Goal: Register for event/course: Sign up to attend an event or enroll in a course

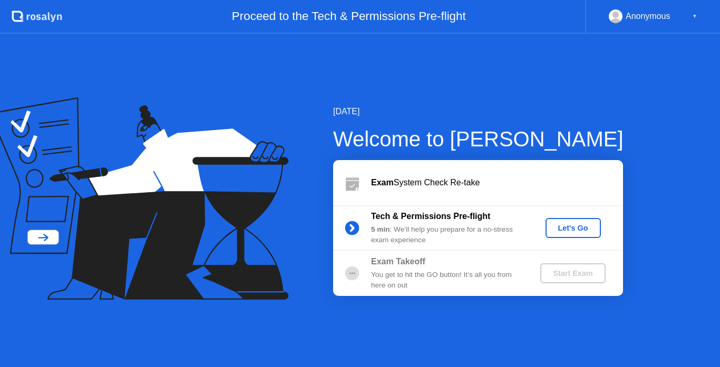
click at [557, 232] on div "Let's Go" at bounding box center [573, 228] width 47 height 8
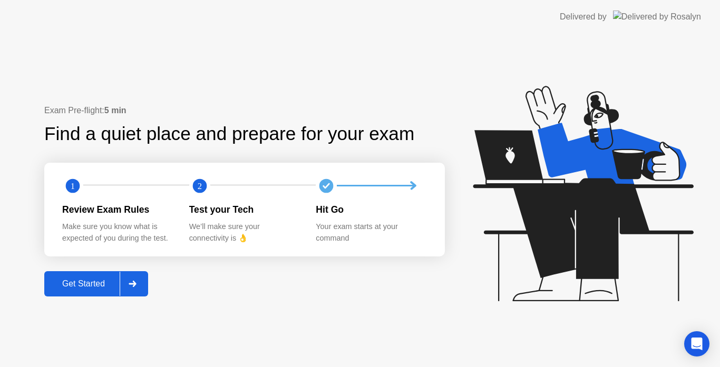
click at [82, 279] on div "Get Started" at bounding box center [83, 283] width 72 height 9
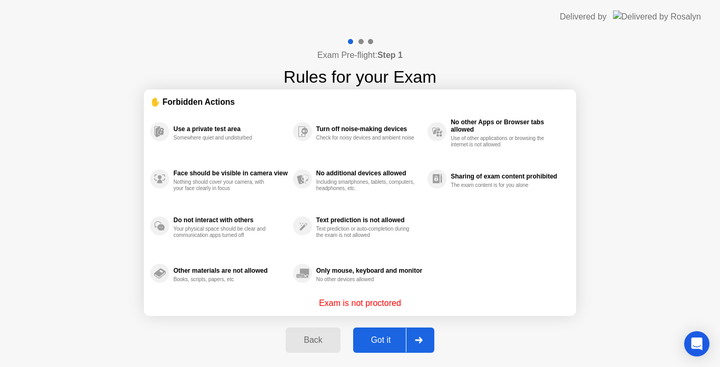
click at [380, 340] on div "Got it" at bounding box center [381, 340] width 50 height 9
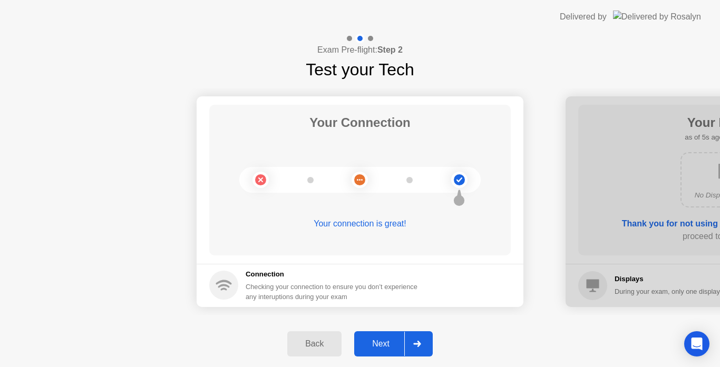
click at [380, 340] on div "Next" at bounding box center [380, 343] width 47 height 9
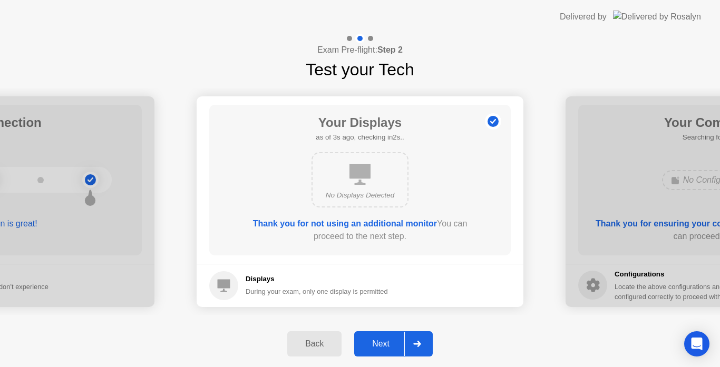
click at [380, 340] on div "Next" at bounding box center [380, 343] width 47 height 9
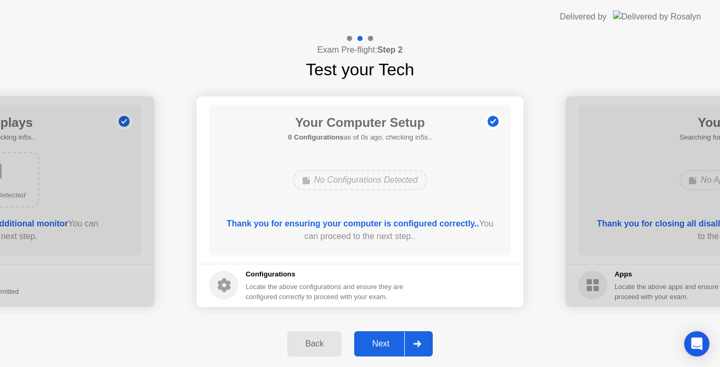
click at [380, 340] on div "Next" at bounding box center [380, 343] width 47 height 9
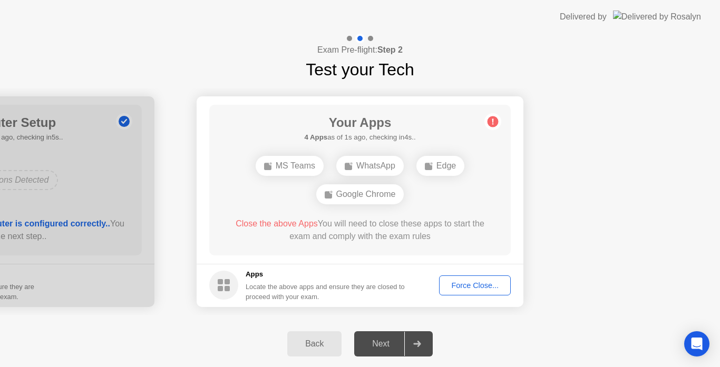
click at [476, 281] on div "Force Close..." at bounding box center [475, 285] width 64 height 8
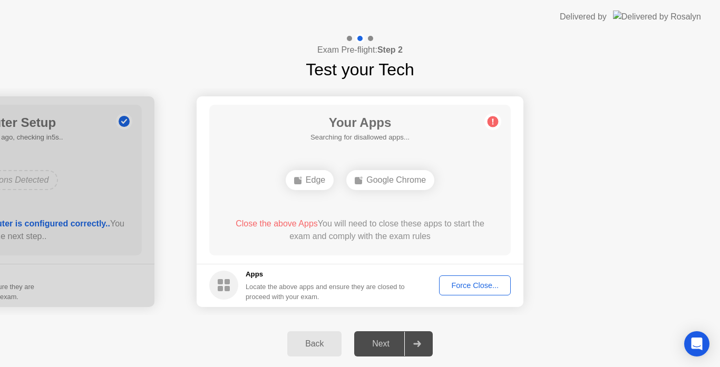
click at [460, 287] on div "Force Close..." at bounding box center [475, 285] width 64 height 8
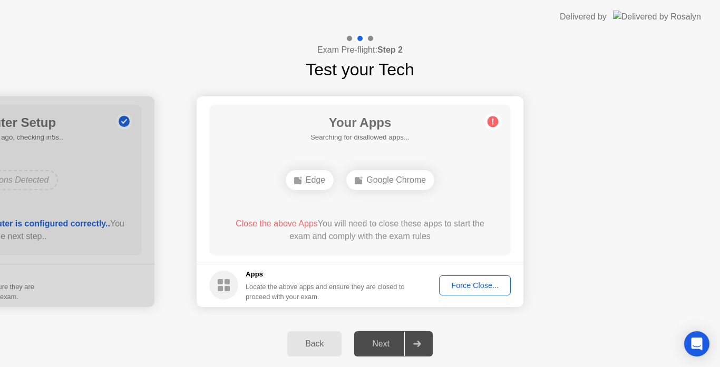
click at [448, 279] on button "Force Close..." at bounding box center [475, 286] width 72 height 20
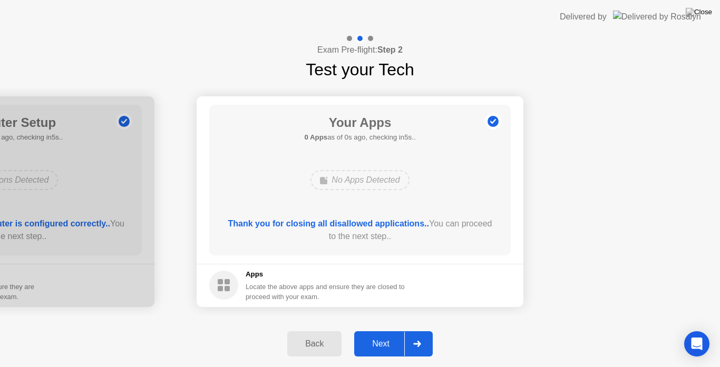
drag, startPoint x: 403, startPoint y: 251, endPoint x: 403, endPoint y: 263, distance: 12.1
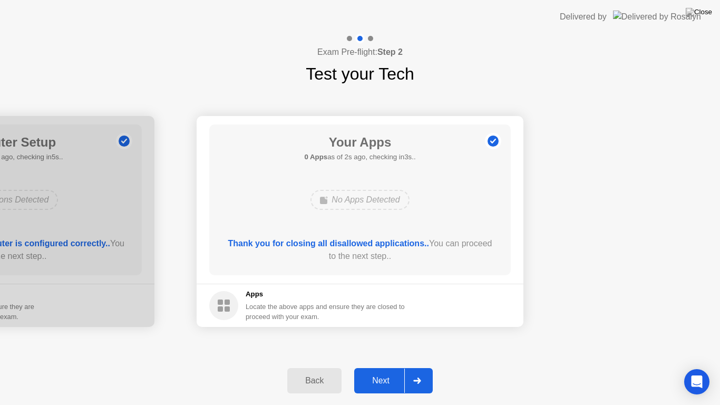
click at [375, 367] on div "Next" at bounding box center [380, 380] width 47 height 9
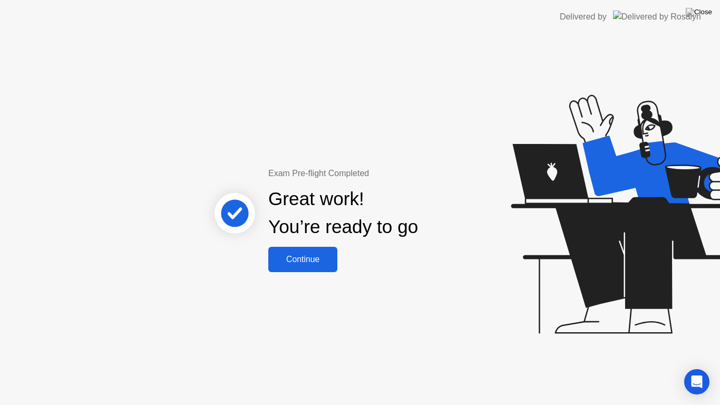
click at [309, 255] on div "Continue" at bounding box center [302, 259] width 63 height 9
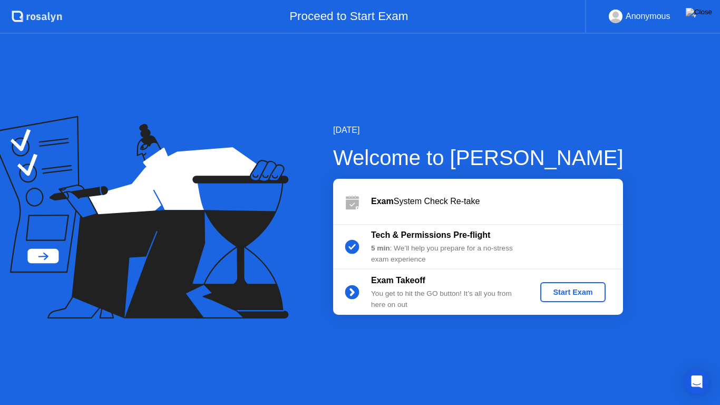
click at [559, 289] on div "Start Exam" at bounding box center [572, 292] width 56 height 8
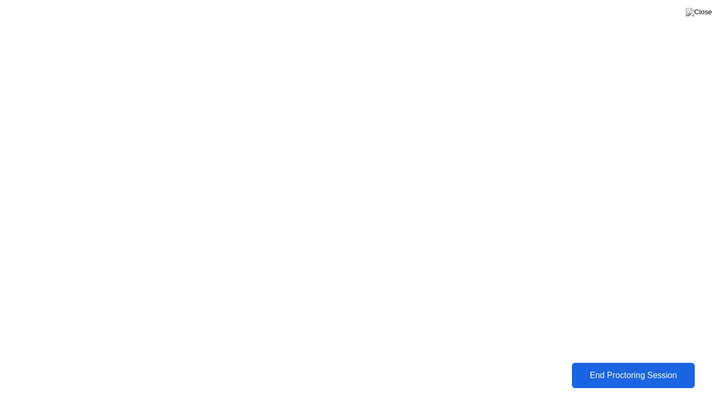
click at [613, 367] on button "End Proctoring Session" at bounding box center [633, 375] width 123 height 25
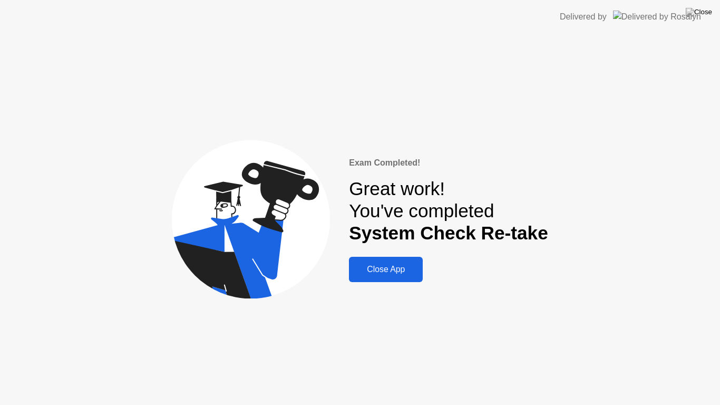
click at [380, 265] on div "Close App" at bounding box center [385, 269] width 67 height 9
